Goal: Task Accomplishment & Management: Use online tool/utility

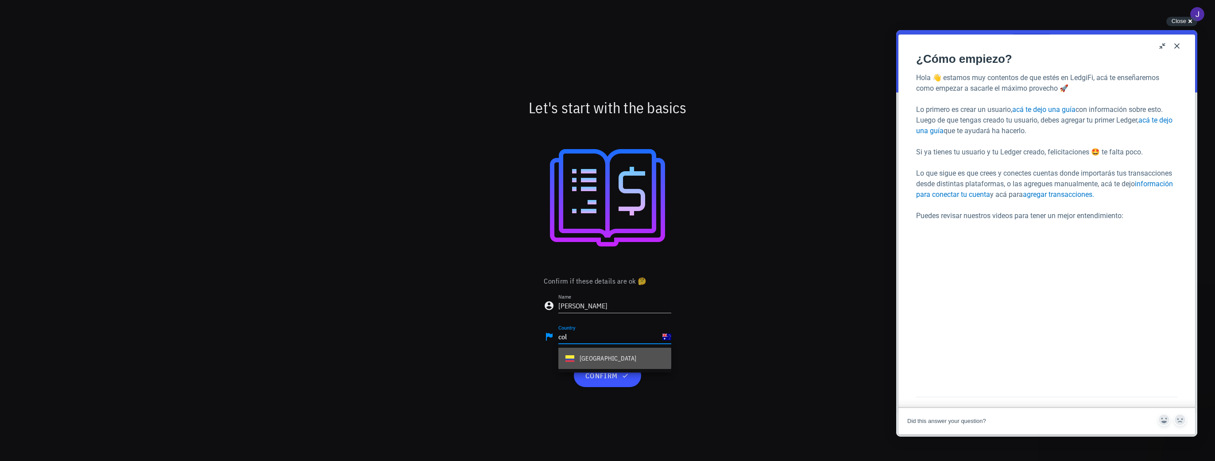
click at [594, 354] on div "Colombia" at bounding box center [607, 358] width 57 height 9
type input "Colombia"
drag, startPoint x: 578, startPoint y: 308, endPoint x: 563, endPoint y: 309, distance: 15.1
click at [563, 309] on input "Juan" at bounding box center [614, 306] width 113 height 14
type input "Jr"
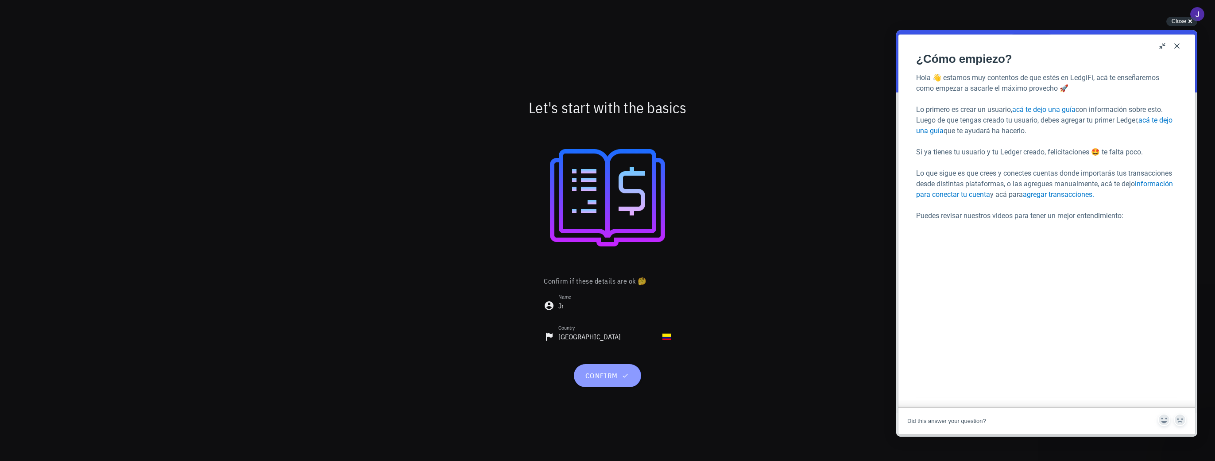
click at [605, 378] on span "confirm" at bounding box center [607, 375] width 46 height 9
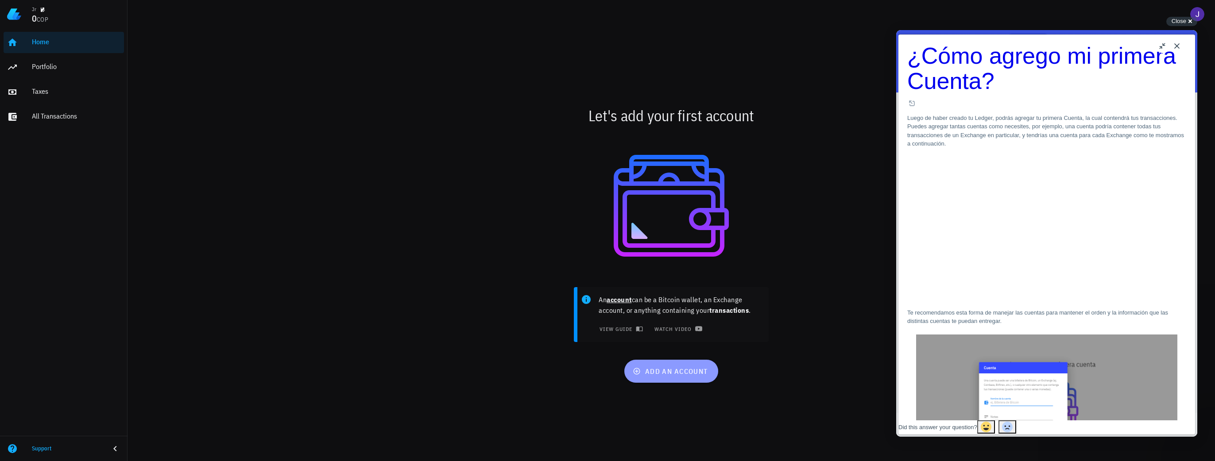
click at [675, 368] on span "add an account" at bounding box center [670, 371] width 73 height 9
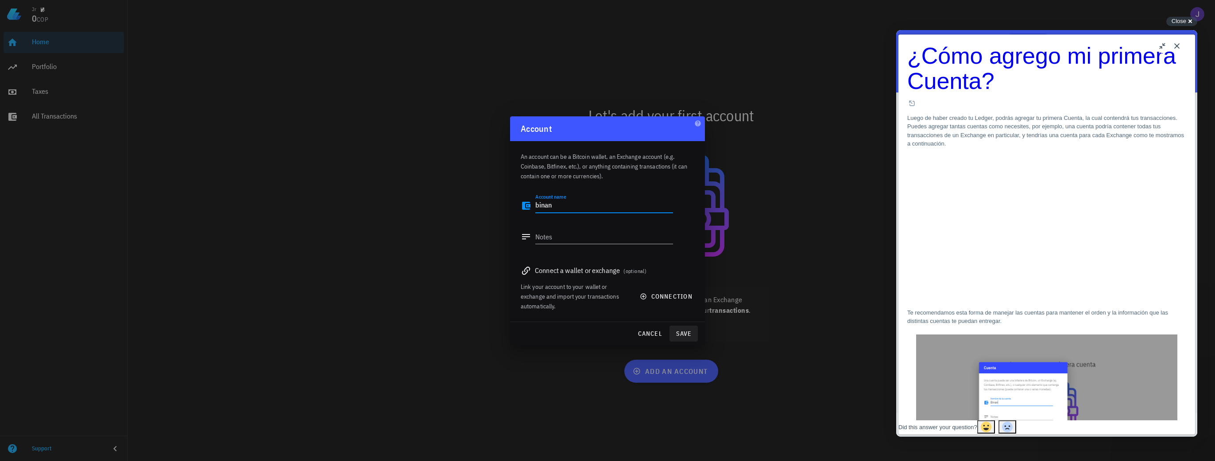
type textarea "binan"
click at [686, 335] on span "save" at bounding box center [683, 334] width 21 height 8
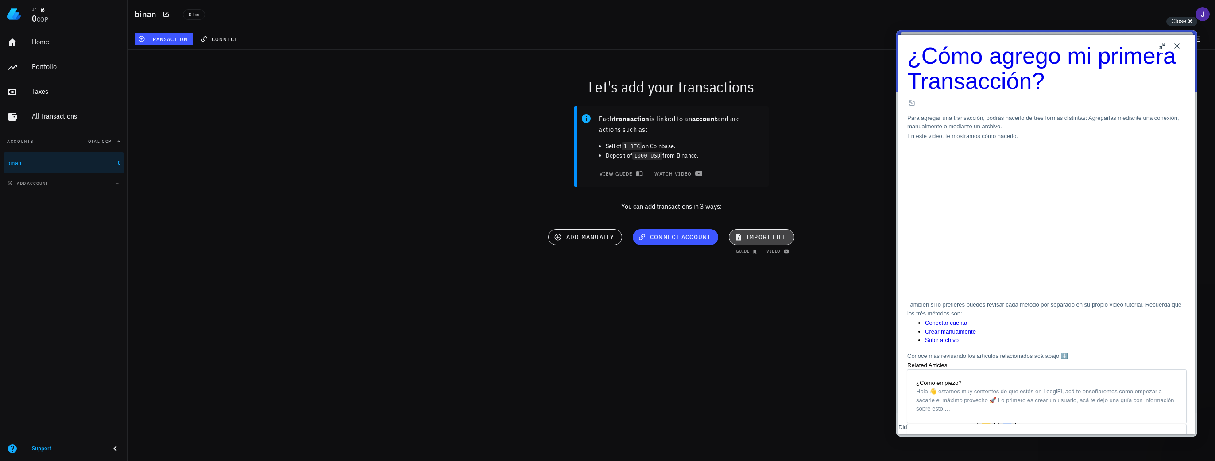
click at [766, 240] on span "import file" at bounding box center [761, 237] width 50 height 8
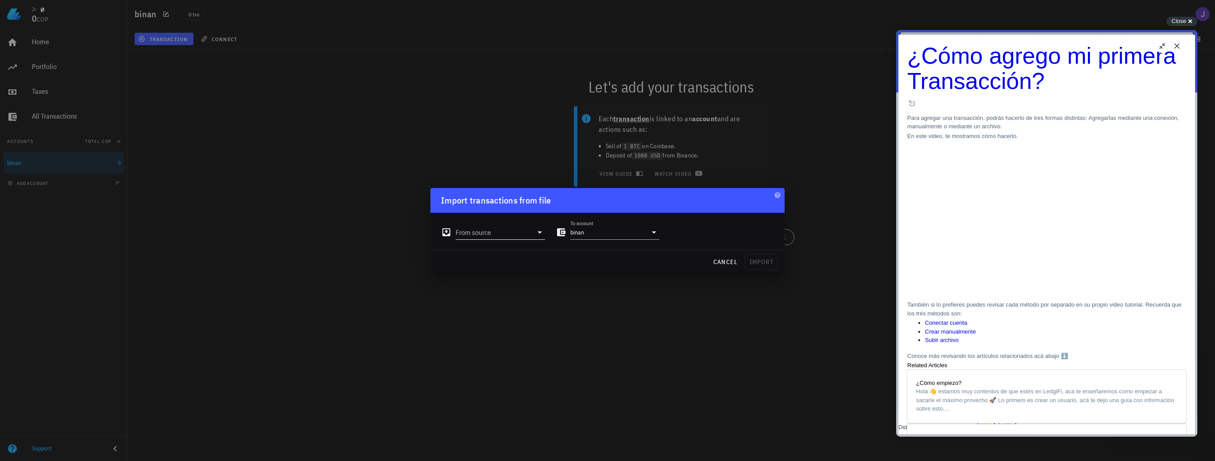
click at [539, 234] on icon at bounding box center [539, 232] width 11 height 11
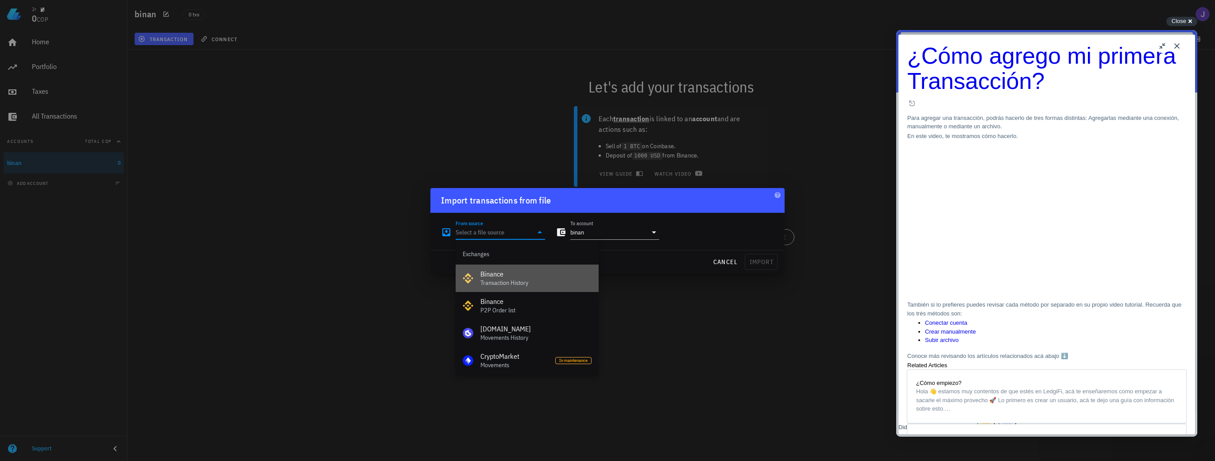
click at [492, 279] on div "Binance Transaction History" at bounding box center [535, 278] width 111 height 27
type input "Binance"
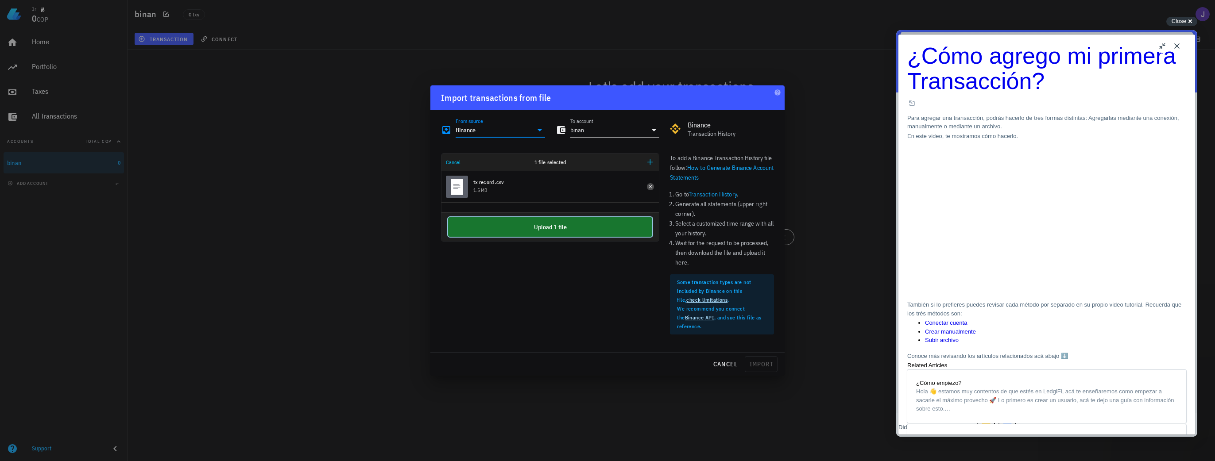
click at [544, 229] on button "Upload 1 file" at bounding box center [550, 226] width 204 height 19
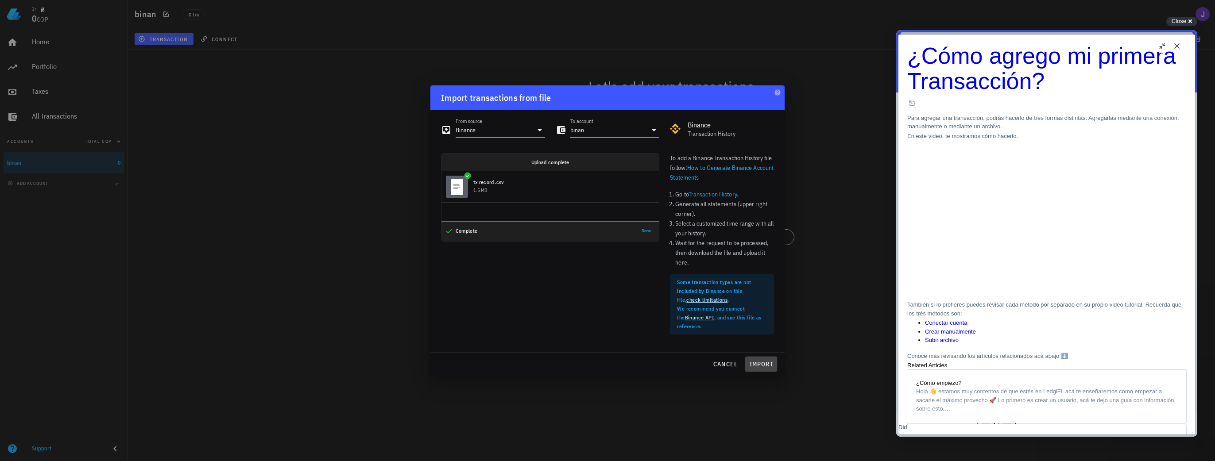
click at [760, 359] on button "import" at bounding box center [760, 364] width 33 height 16
